Goal: Task Accomplishment & Management: Manage account settings

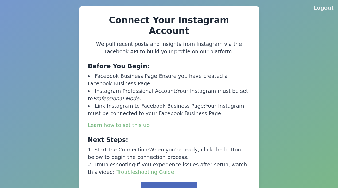
click at [171, 183] on button "Link to Facebook" at bounding box center [169, 191] width 56 height 17
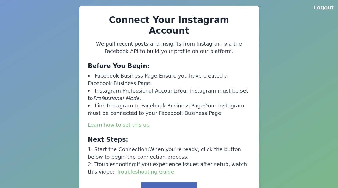
click at [171, 182] on button "Link to Facebook" at bounding box center [169, 190] width 56 height 17
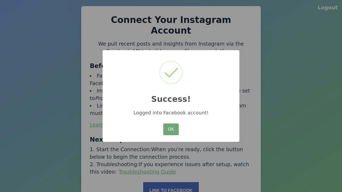
click at [171, 130] on button "OK" at bounding box center [170, 130] width 15 height 12
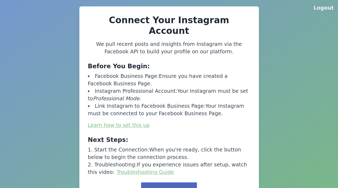
click at [164, 183] on button "Link to Facebook" at bounding box center [169, 191] width 56 height 17
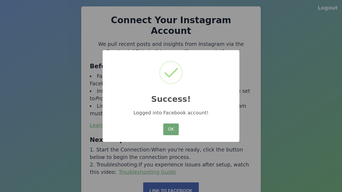
click at [176, 129] on button "OK" at bounding box center [170, 130] width 15 height 12
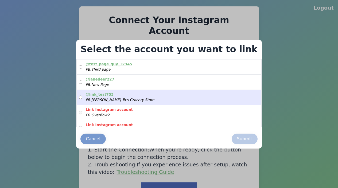
click at [166, 95] on label "@ link_test753 FB: [PERSON_NAME]'s Grocery Store" at bounding box center [169, 97] width 184 height 15
click at [167, 97] on label "@ link_test753 FB: [PERSON_NAME]'s Grocery Store" at bounding box center [169, 97] width 184 height 15
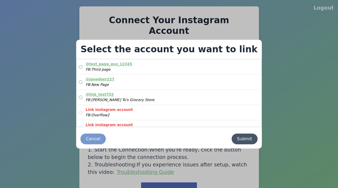
click at [237, 141] on div "Submit" at bounding box center [244, 139] width 15 height 6
click at [237, 139] on div "Submit" at bounding box center [244, 139] width 15 height 6
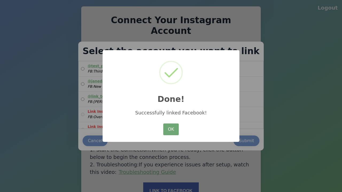
click at [169, 128] on button "OK" at bounding box center [170, 130] width 15 height 12
click at [171, 130] on button "OK" at bounding box center [170, 130] width 15 height 12
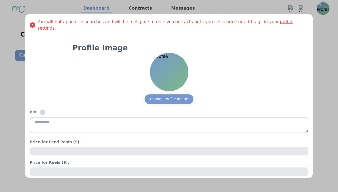
click at [125, 120] on textarea at bounding box center [169, 125] width 279 height 16
click at [167, 119] on textarea at bounding box center [169, 125] width 279 height 16
click at [108, 147] on input "number" at bounding box center [169, 151] width 279 height 9
type textarea "**********"
click at [167, 147] on input "number" at bounding box center [169, 151] width 279 height 9
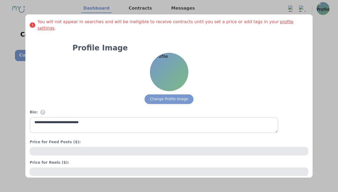
click at [81, 168] on input "number" at bounding box center [169, 172] width 279 height 9
type input "**"
click at [167, 168] on input "number" at bounding box center [169, 172] width 279 height 9
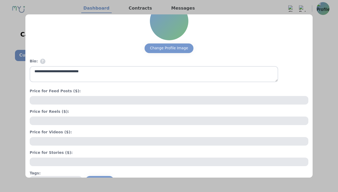
scroll to position [53, 0]
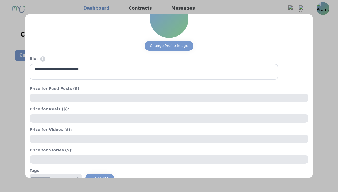
click at [88, 135] on input "number" at bounding box center [169, 139] width 279 height 9
type input "**"
click at [167, 135] on input "number" at bounding box center [169, 139] width 279 height 9
click at [81, 156] on input "number" at bounding box center [169, 160] width 279 height 9
type input "***"
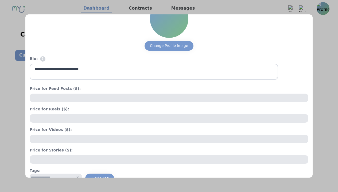
click at [167, 156] on input "number" at bounding box center [169, 160] width 279 height 9
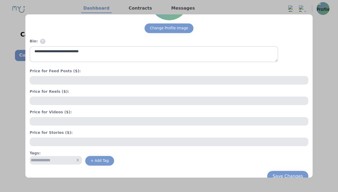
scroll to position [73, 0]
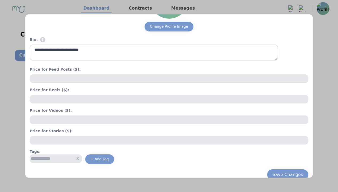
click at [74, 155] on input "text" at bounding box center [56, 159] width 52 height 9
type input "*****"
click at [72, 155] on input "text" at bounding box center [56, 159] width 52 height 9
click at [273, 172] on div "Save Changes" at bounding box center [288, 175] width 30 height 6
type input "**********"
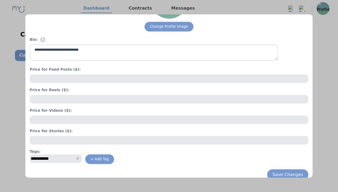
click at [273, 172] on div "Save Changes" at bounding box center [288, 175] width 30 height 6
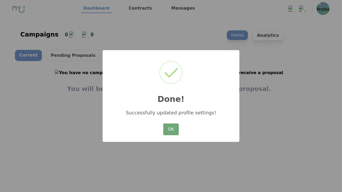
click at [171, 130] on button "OK" at bounding box center [170, 130] width 15 height 12
